Goal: Find specific page/section: Find specific page/section

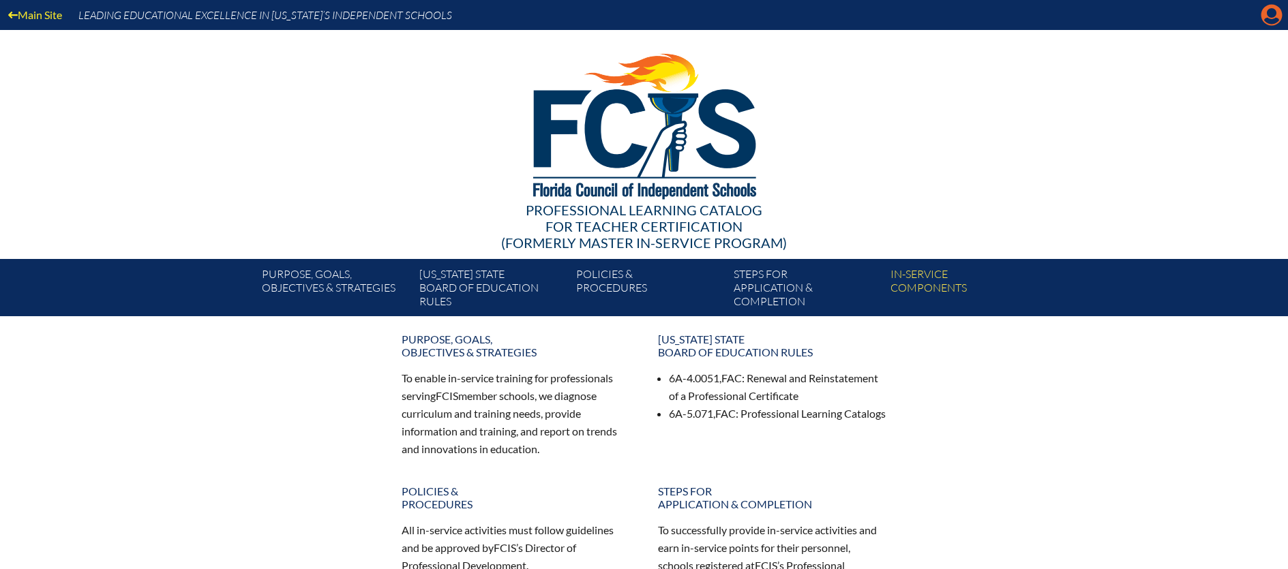
click at [1265, 18] on icon "Manage account" at bounding box center [1272, 15] width 22 height 22
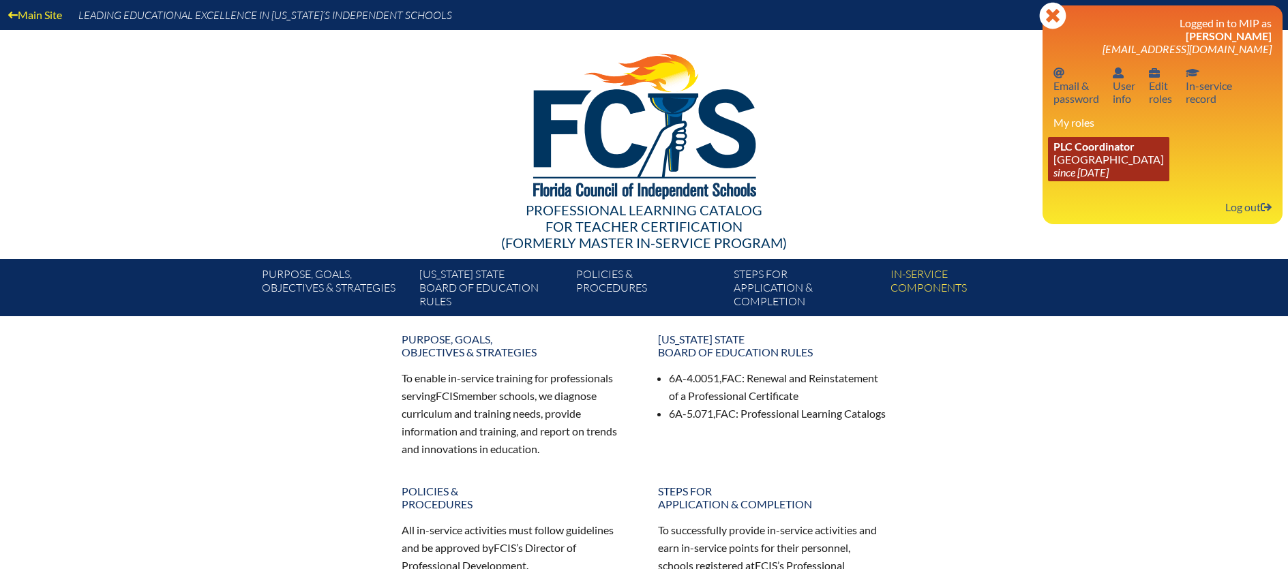
click at [1135, 148] on span "PLC Coordinator" at bounding box center [1093, 146] width 81 height 13
click at [1100, 167] on icon "since [DATE]" at bounding box center [1080, 172] width 55 height 13
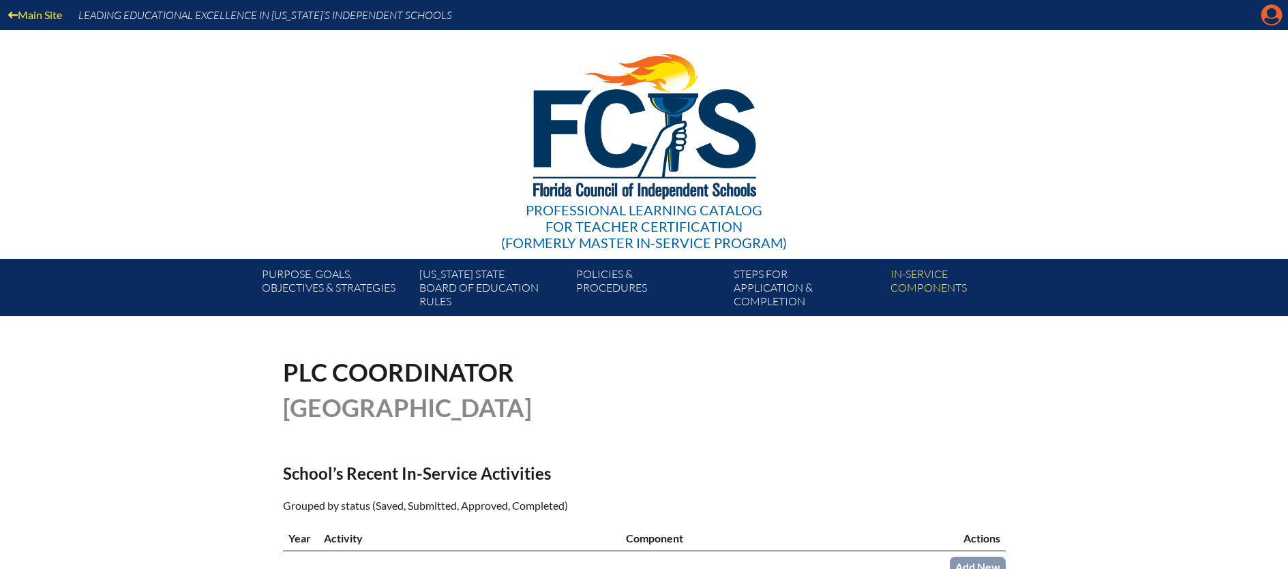
click at [1266, 18] on icon "Manage account" at bounding box center [1272, 15] width 22 height 22
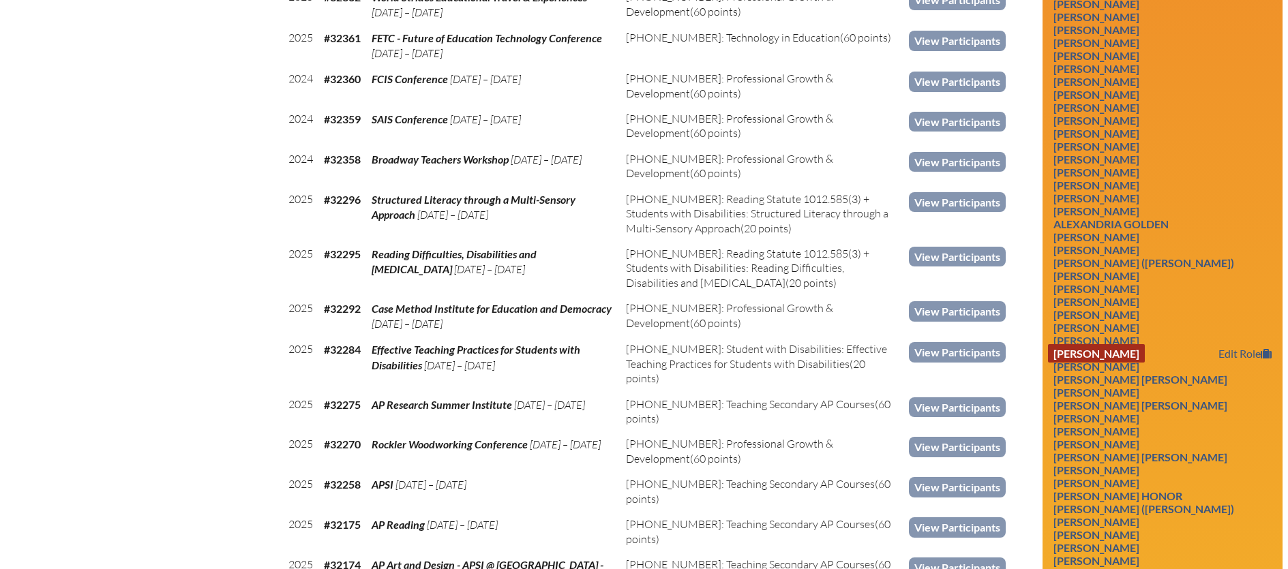
scroll to position [1363, 0]
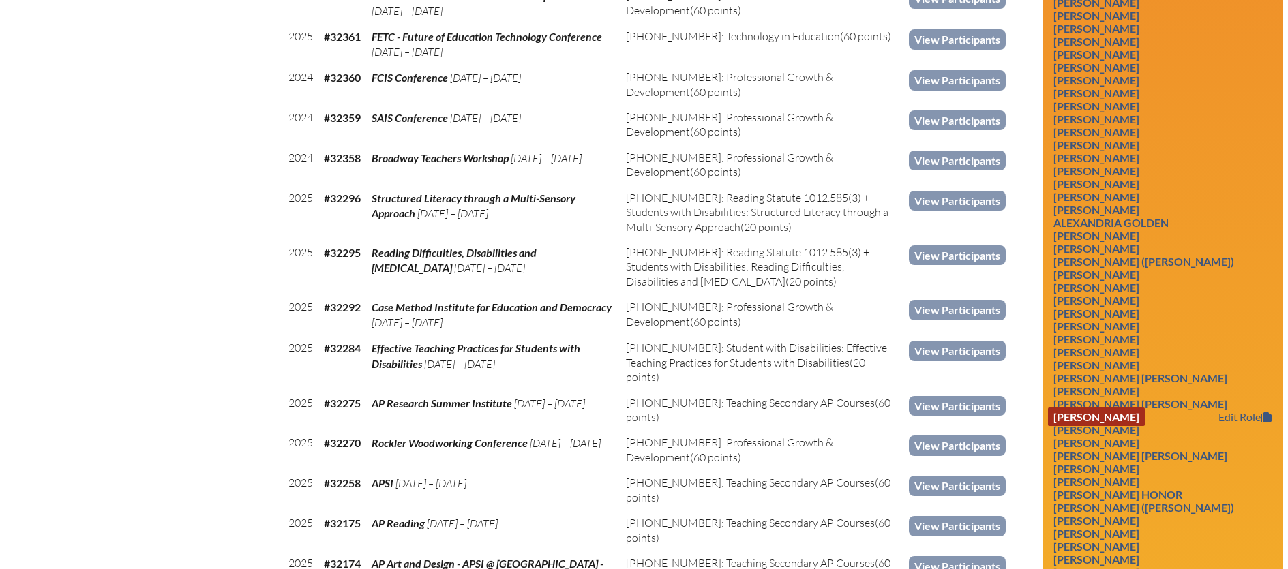
click at [1135, 408] on link "[PERSON_NAME]" at bounding box center [1096, 417] width 97 height 18
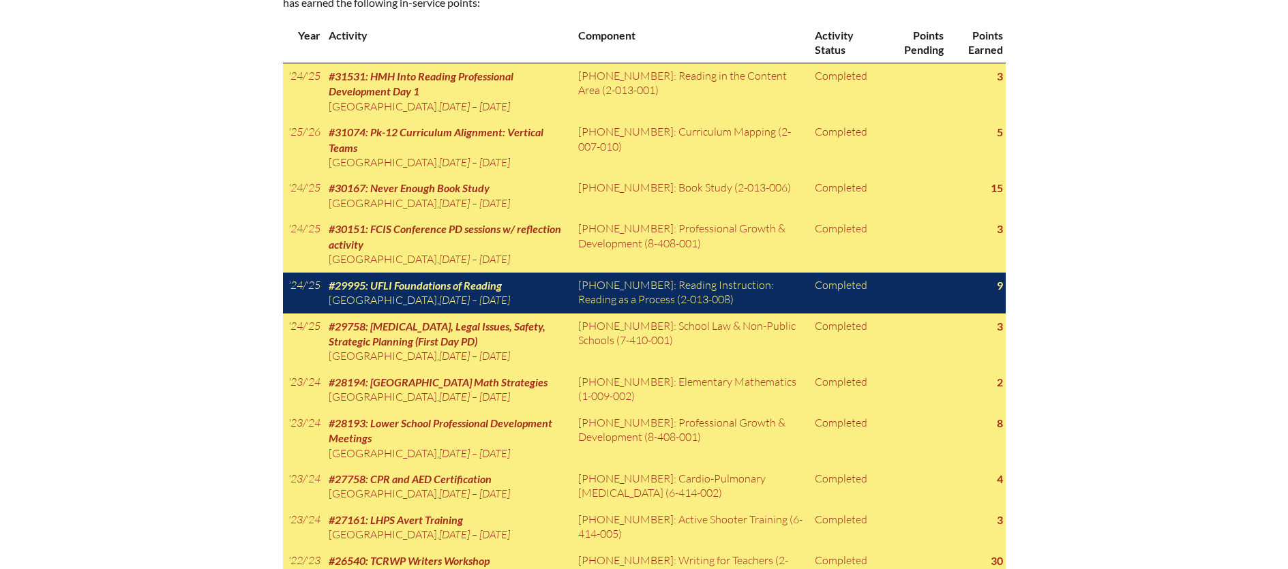
scroll to position [669, 0]
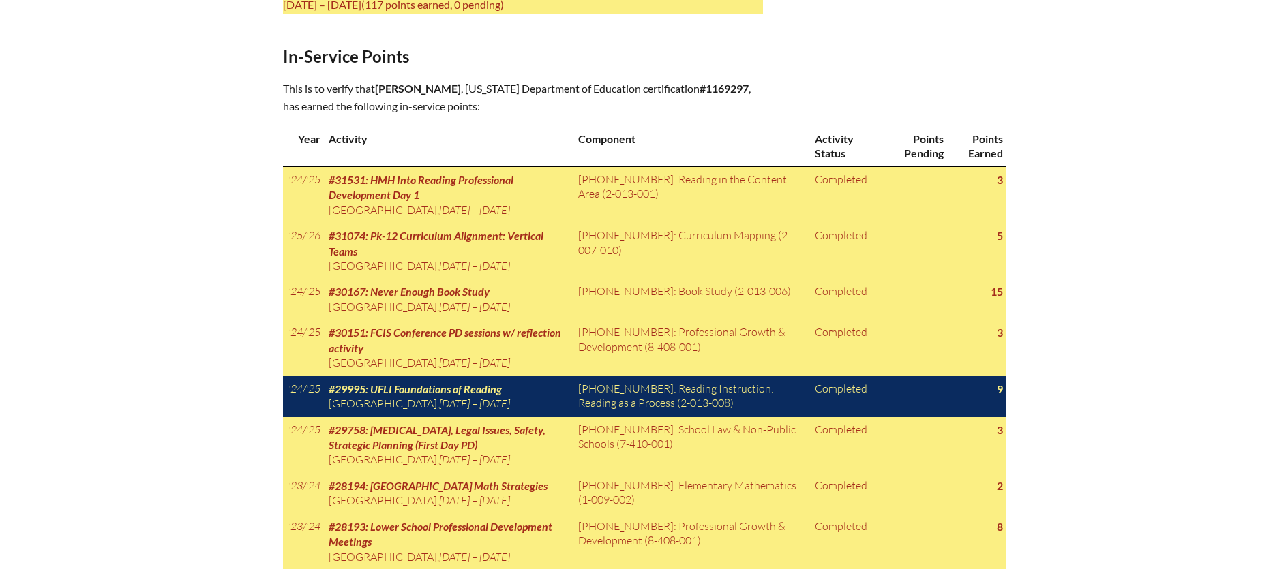
click at [1051, 70] on div "In-service record Brittney Henry Areas of Certification Elementary Education (g…" at bounding box center [644, 323] width 1288 height 1265
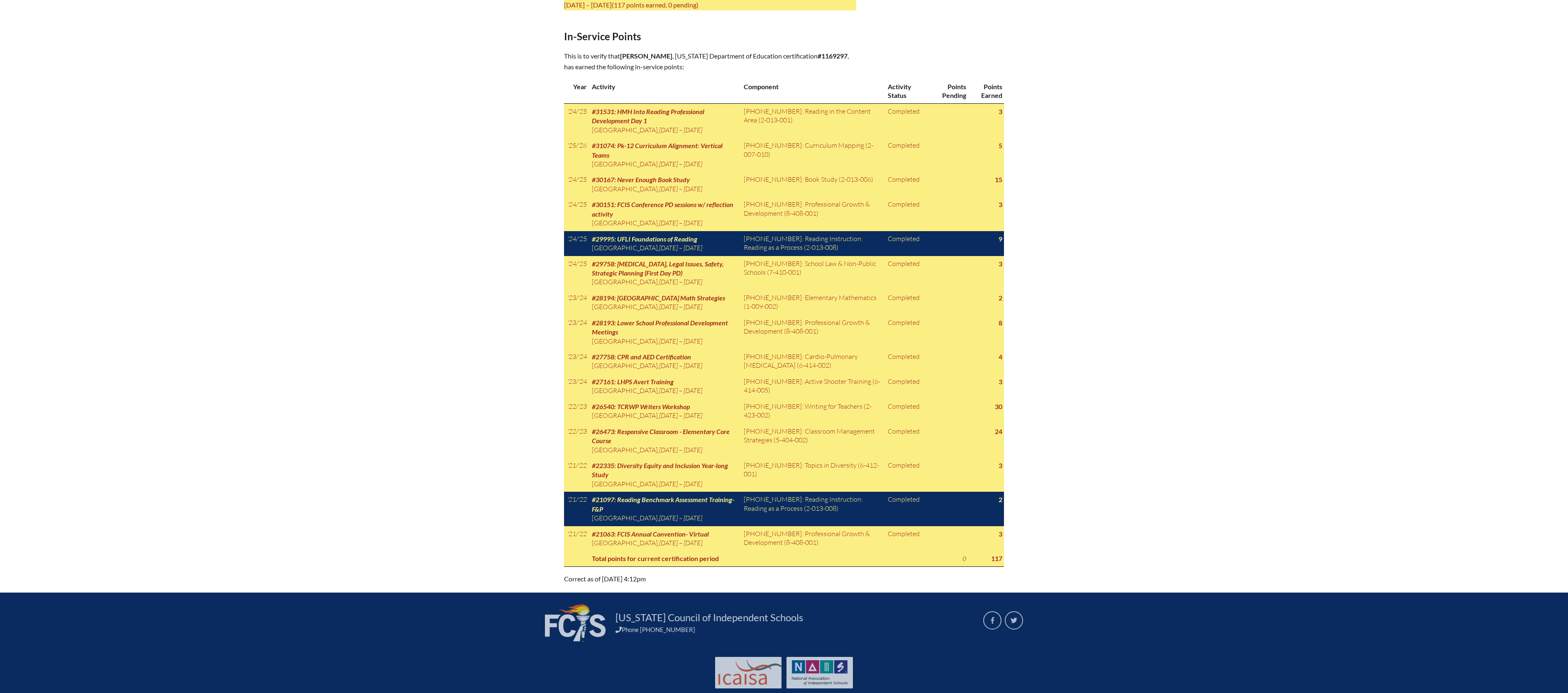
scroll to position [385, 0]
